Goal: Transaction & Acquisition: Purchase product/service

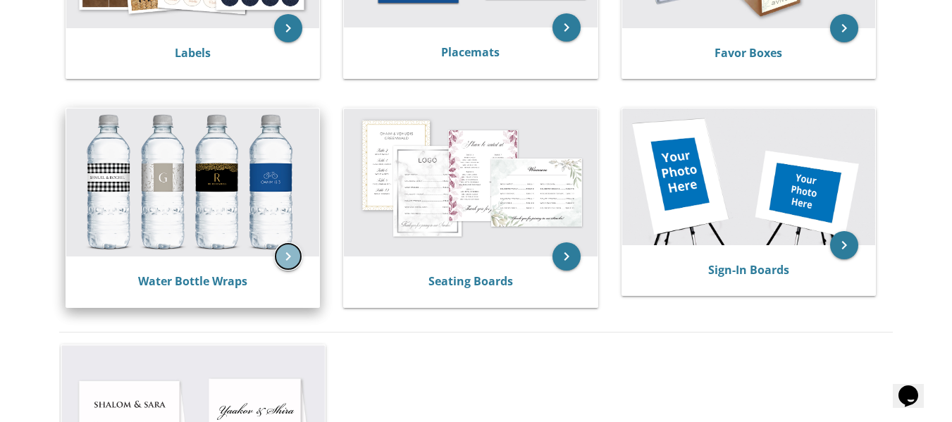
click at [282, 248] on icon "keyboard_arrow_right" at bounding box center [288, 256] width 28 height 28
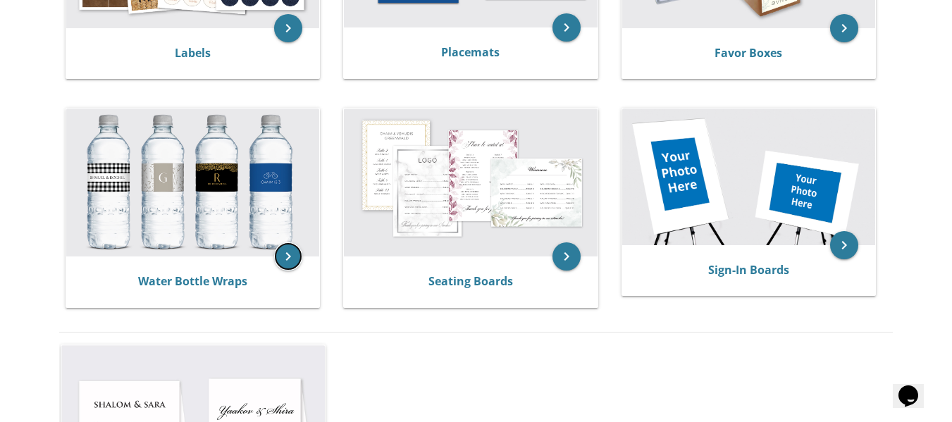
scroll to position [874, 0]
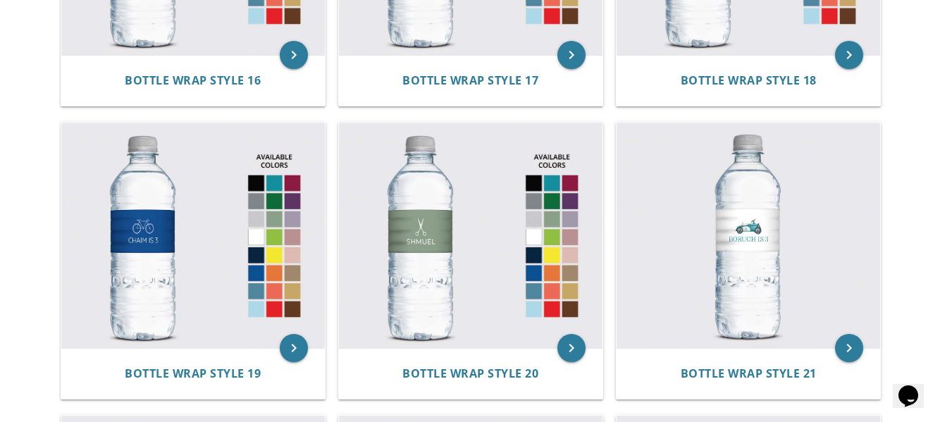
scroll to position [2004, 0]
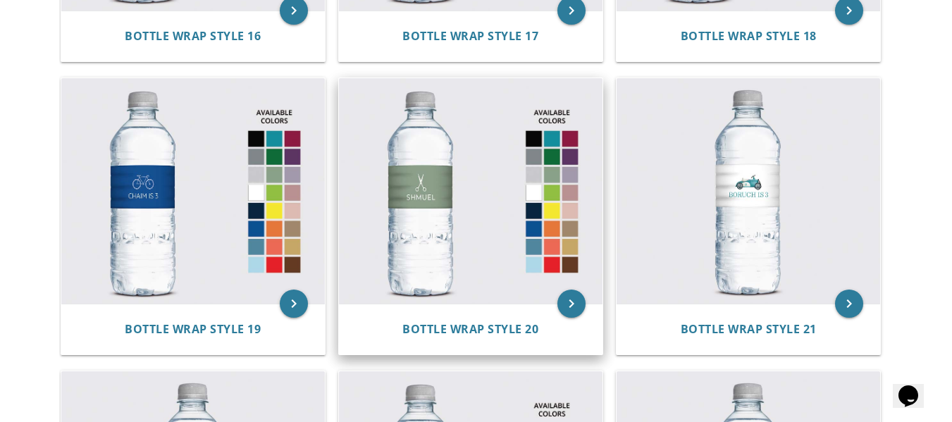
click at [445, 183] on img at bounding box center [471, 191] width 264 height 226
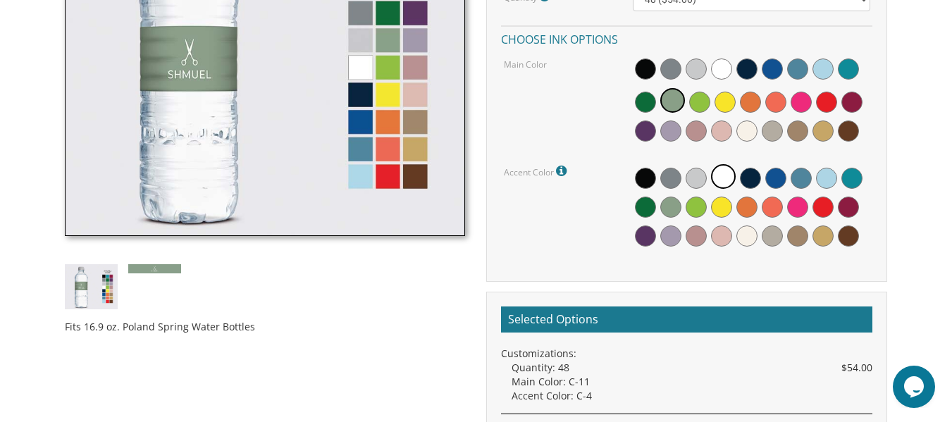
scroll to position [536, 0]
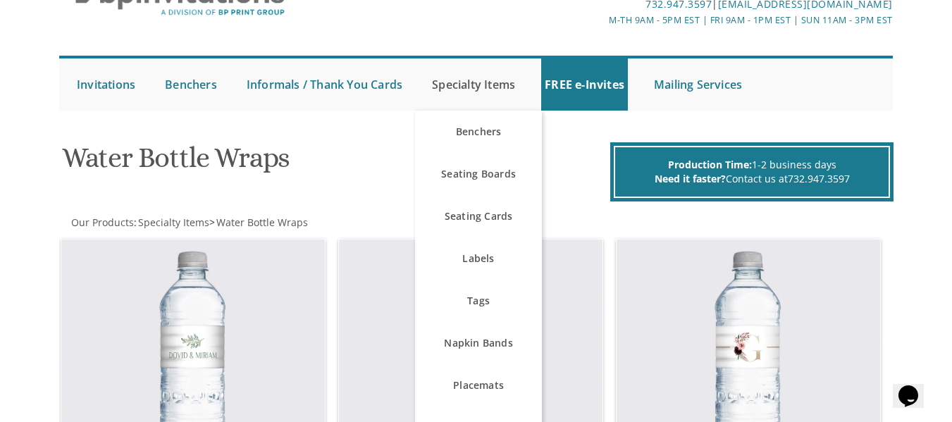
scroll to position [85, 0]
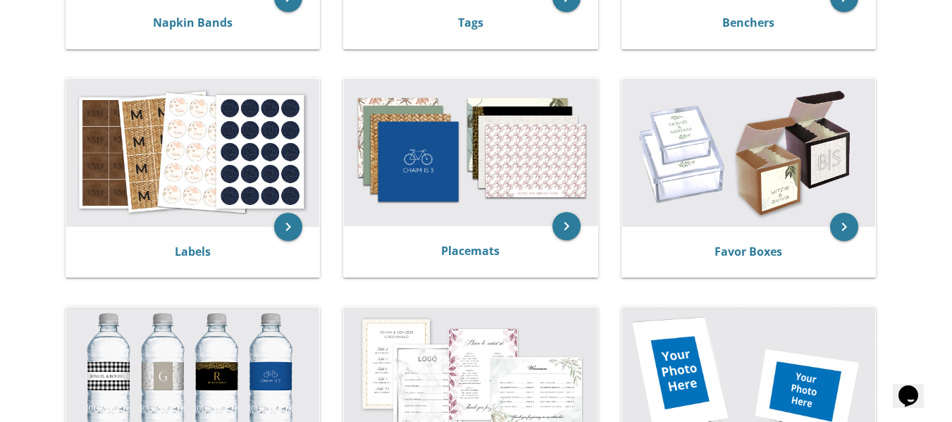
scroll to position [459, 0]
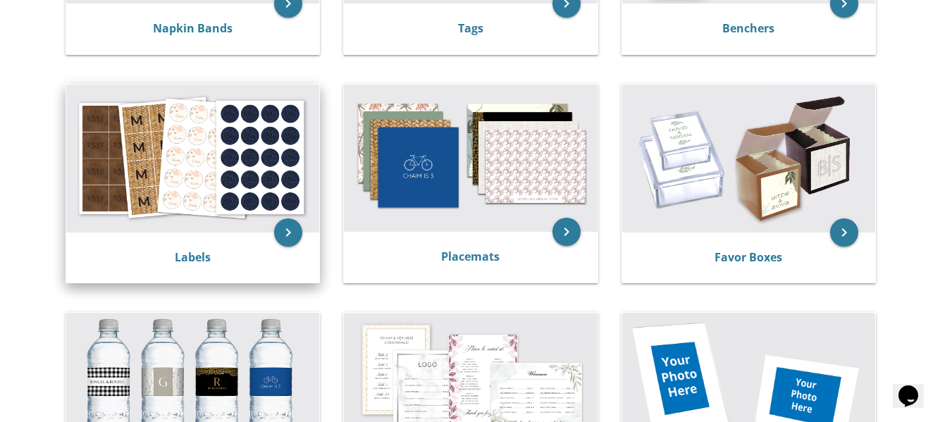
click at [138, 214] on img at bounding box center [192, 159] width 253 height 148
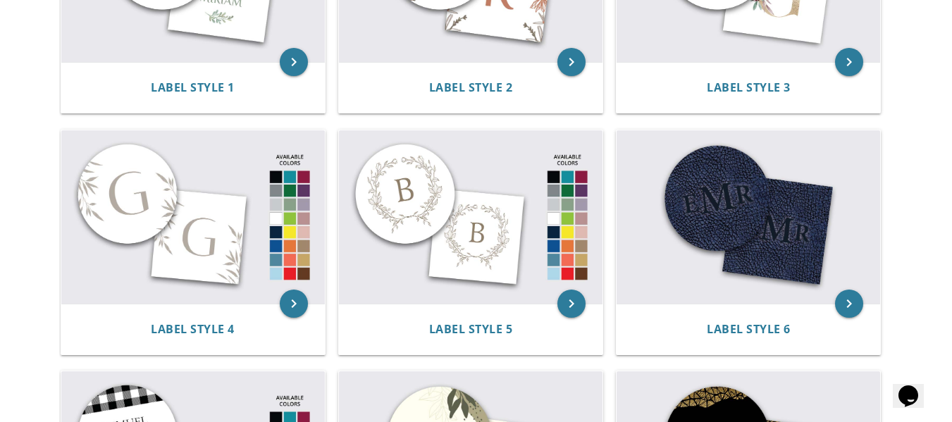
scroll to position [107, 0]
